Goal: Information Seeking & Learning: Learn about a topic

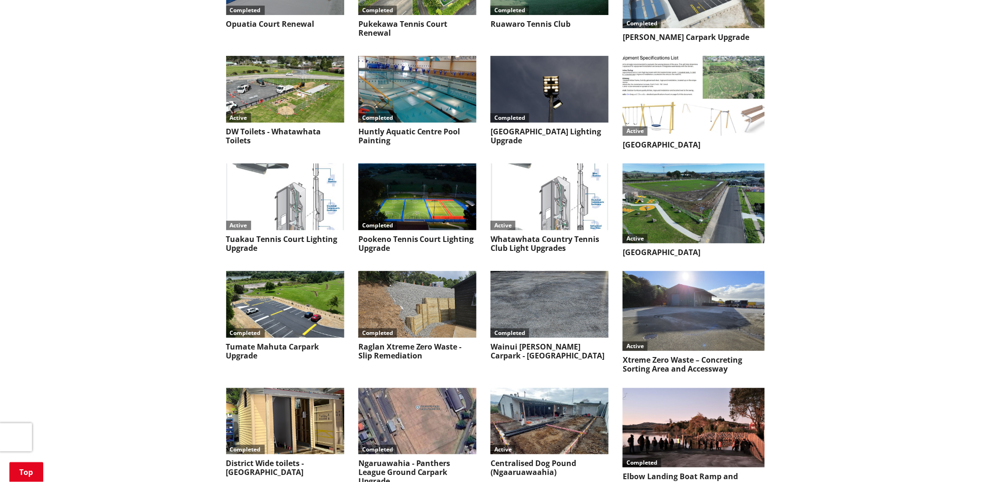
scroll to position [3917, 0]
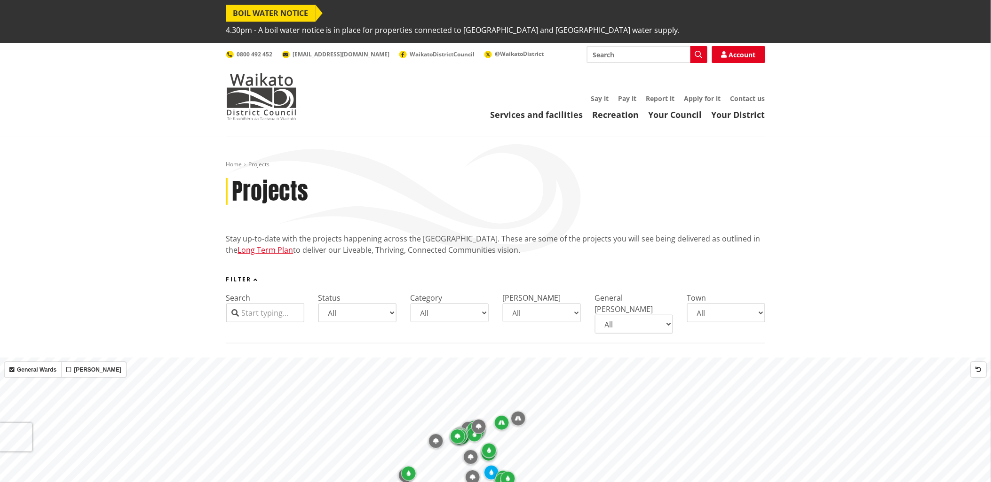
click at [249, 304] on input "Search" at bounding box center [265, 313] width 78 height 19
type input "port waikato"
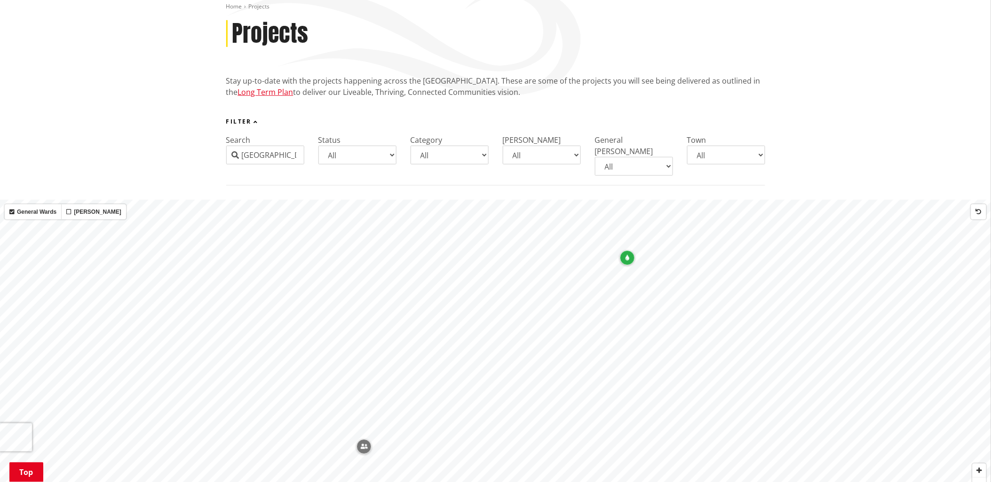
scroll to position [157, 0]
drag, startPoint x: 297, startPoint y: 140, endPoint x: 130, endPoint y: 158, distance: 167.9
click at [130, 158] on div "Filter Search port waikato Status All Coming up Active On hold Completed Catego…" at bounding box center [495, 153] width 991 height 67
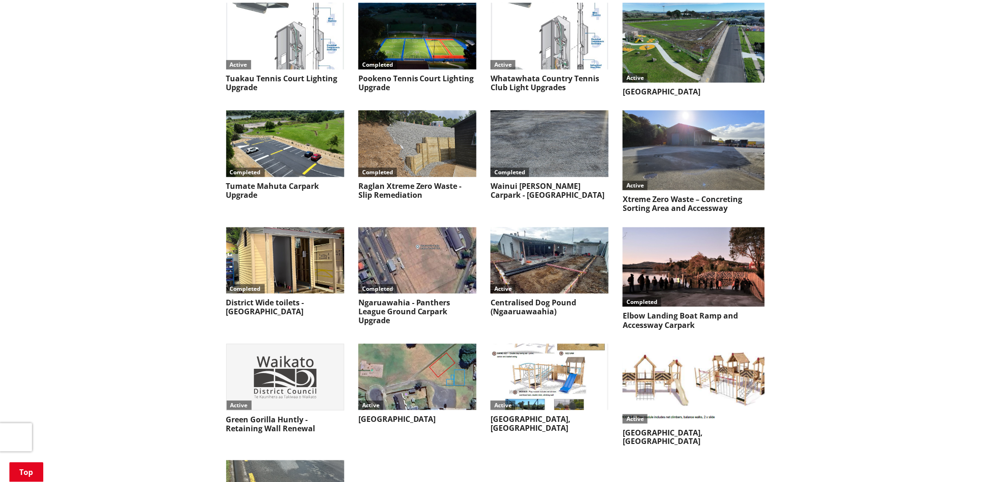
scroll to position [4022, 0]
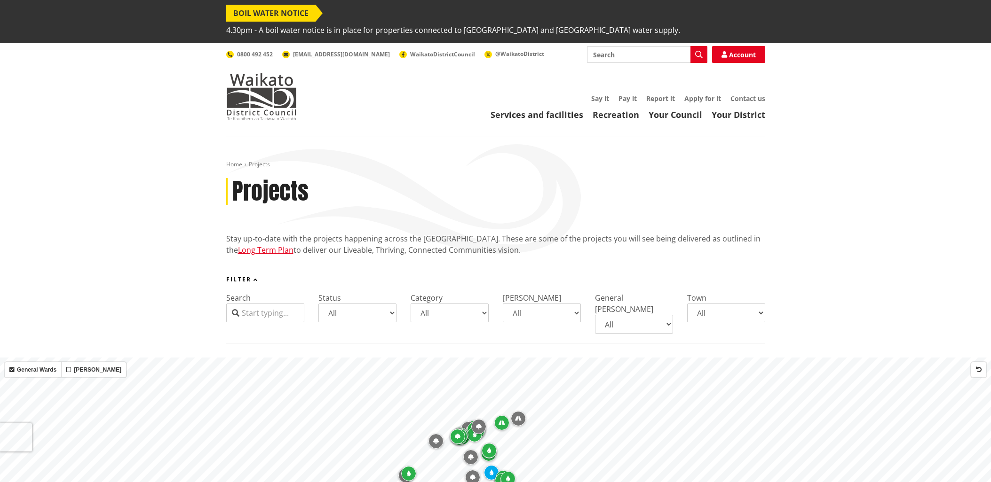
scroll to position [4022, 0]
